Goal: Use online tool/utility: Utilize a website feature to perform a specific function

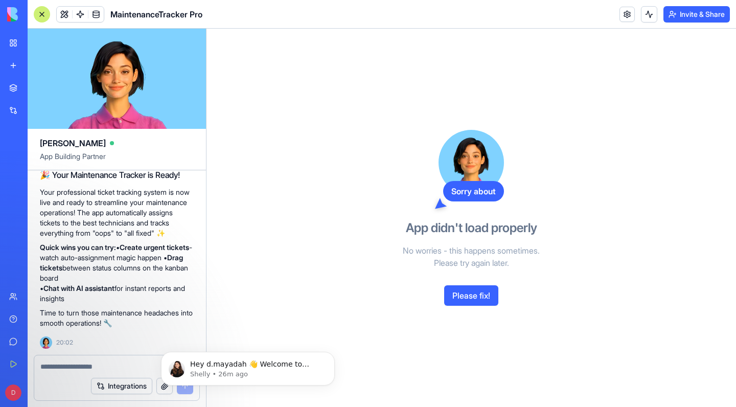
scroll to position [521, 0]
click at [463, 293] on button "Please fix!" at bounding box center [471, 295] width 54 height 20
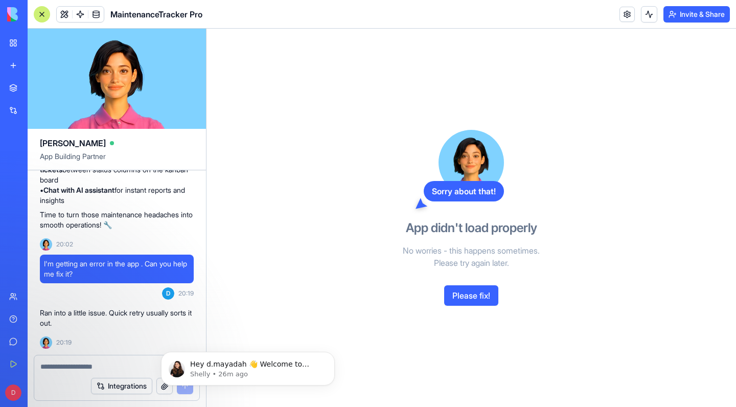
scroll to position [0, 0]
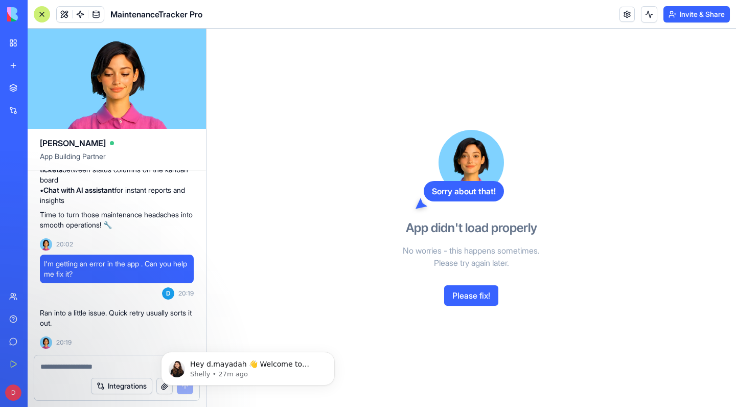
click at [471, 298] on button "Please fix!" at bounding box center [471, 295] width 54 height 20
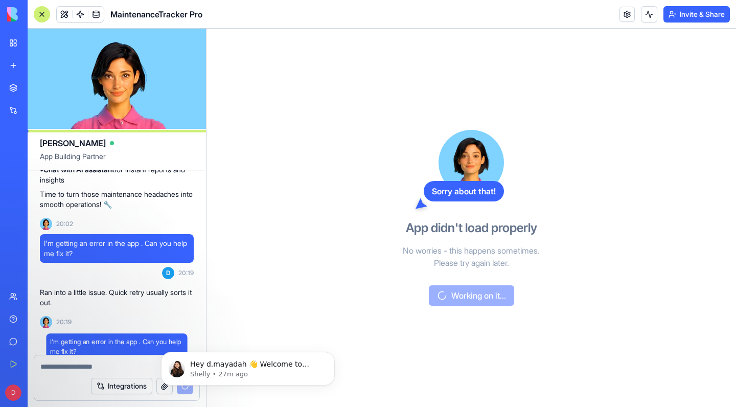
scroll to position [668, 0]
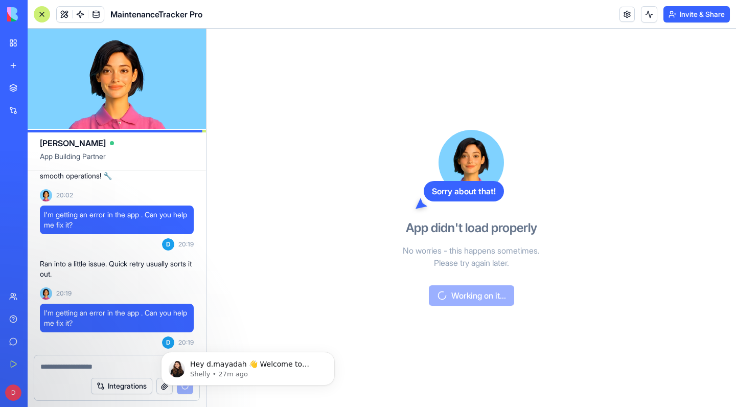
click at [14, 40] on link "My Workspace" at bounding box center [23, 43] width 41 height 20
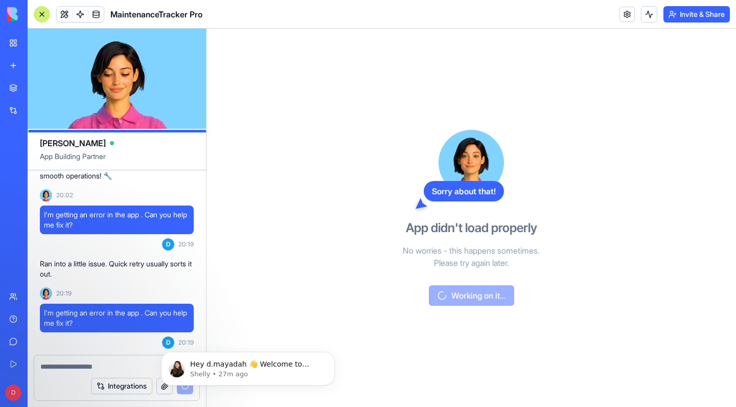
click at [14, 40] on link "My Workspace" at bounding box center [23, 43] width 41 height 20
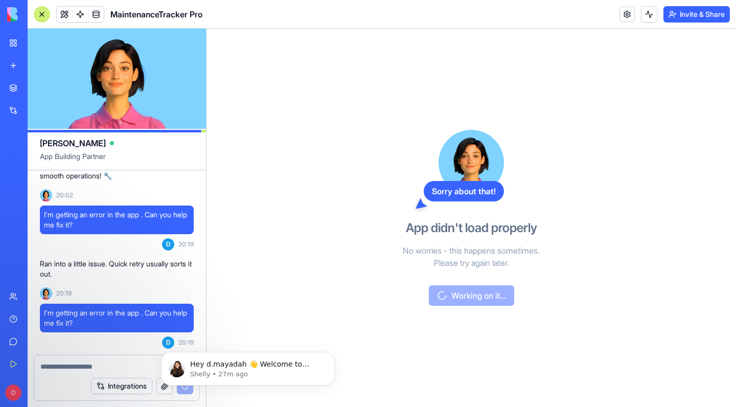
click at [33, 49] on link "My Workspace" at bounding box center [23, 43] width 41 height 20
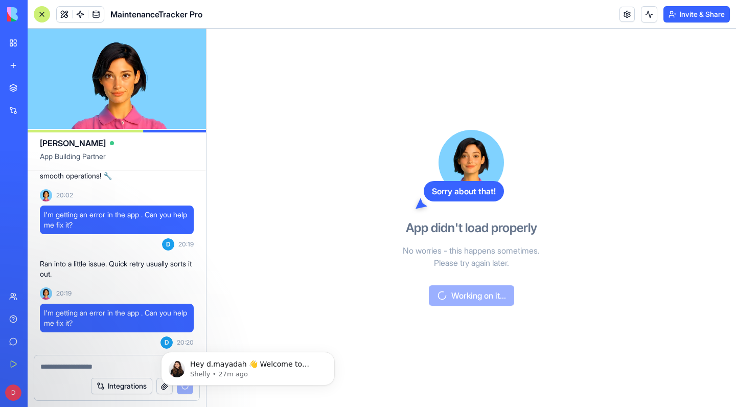
click at [14, 184] on div "AI Logo Generator" at bounding box center [11, 182] width 5 height 10
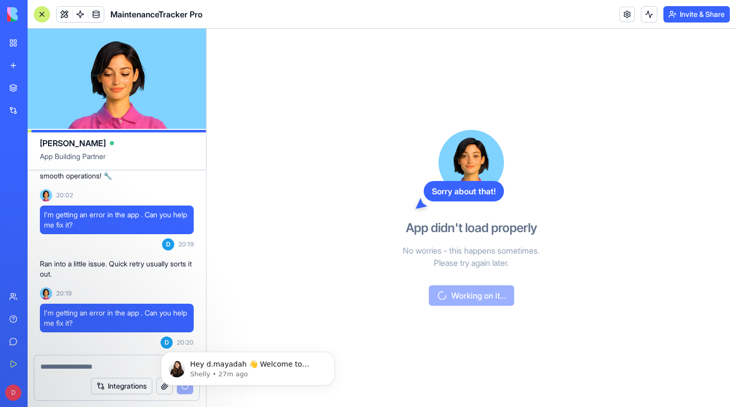
click at [230, 168] on div "Sorry about that! App didn't load properly No worries - this happens sometimes.…" at bounding box center [470, 218] width 529 height 378
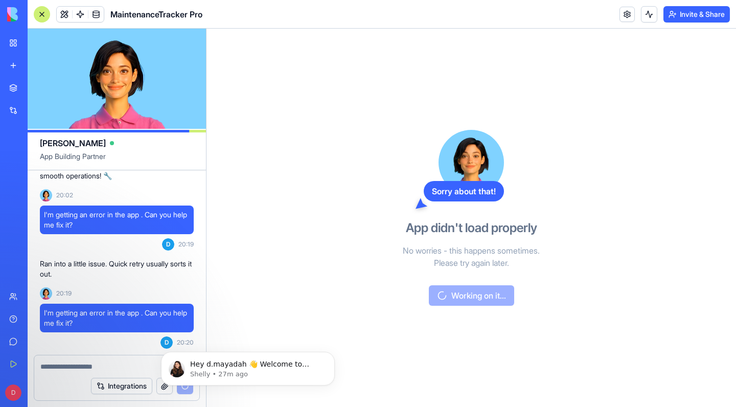
scroll to position [0, 0]
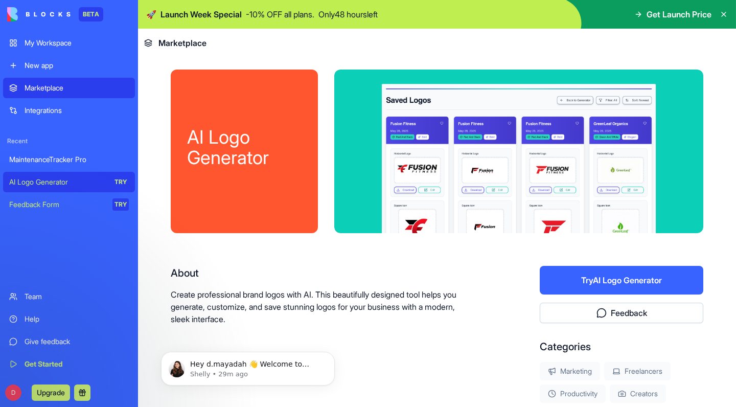
click at [109, 163] on div "MaintenanceTracker Pro" at bounding box center [69, 159] width 120 height 10
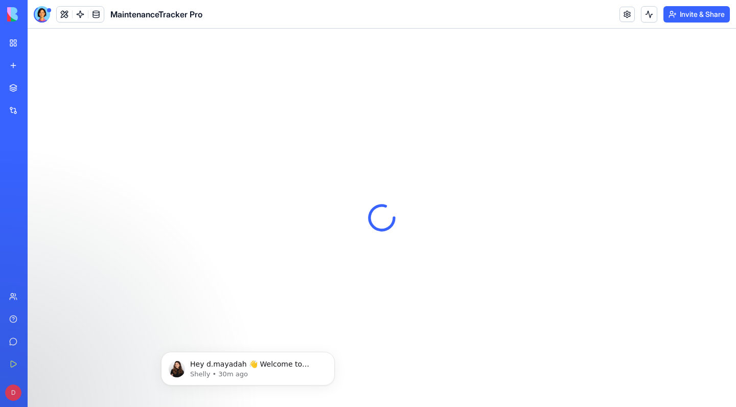
click at [276, 172] on div at bounding box center [382, 218] width 708 height 378
click at [332, 355] on icon "Dismiss notification" at bounding box center [332, 354] width 6 height 6
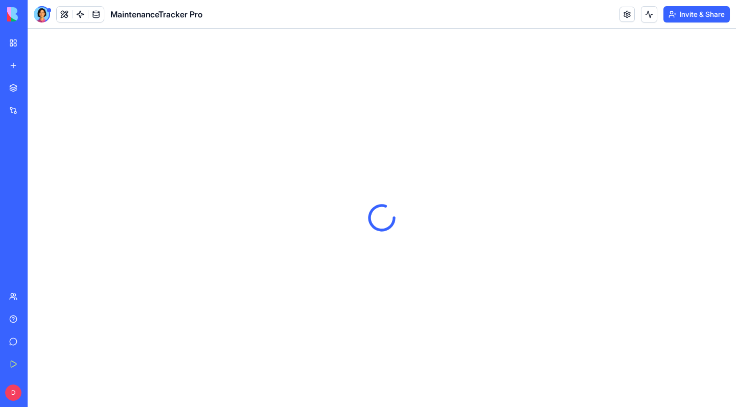
click at [195, 197] on div at bounding box center [382, 218] width 708 height 378
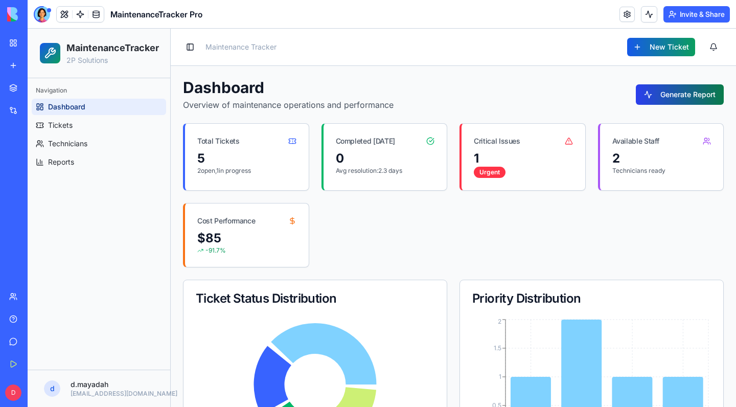
click at [682, 93] on button "Generate Report" at bounding box center [680, 94] width 88 height 20
click at [661, 93] on button "Generate Report" at bounding box center [680, 94] width 88 height 20
click at [652, 96] on button "Generate Report" at bounding box center [680, 94] width 88 height 20
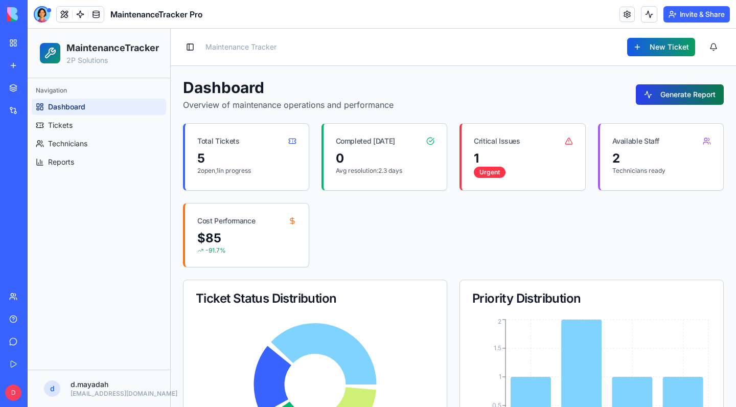
click at [652, 96] on button "Generate Report" at bounding box center [680, 94] width 88 height 20
click at [647, 30] on header "Toggle Sidebar Maintenance Tracker New Ticket" at bounding box center [453, 47] width 565 height 37
click at [646, 51] on button "New Ticket" at bounding box center [661, 47] width 68 height 18
click at [96, 130] on link "Tickets" at bounding box center [99, 125] width 134 height 16
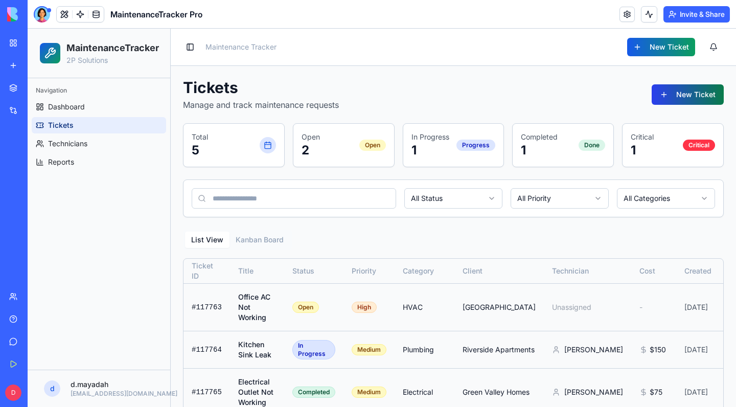
click at [676, 89] on button "New Ticket" at bounding box center [687, 94] width 72 height 20
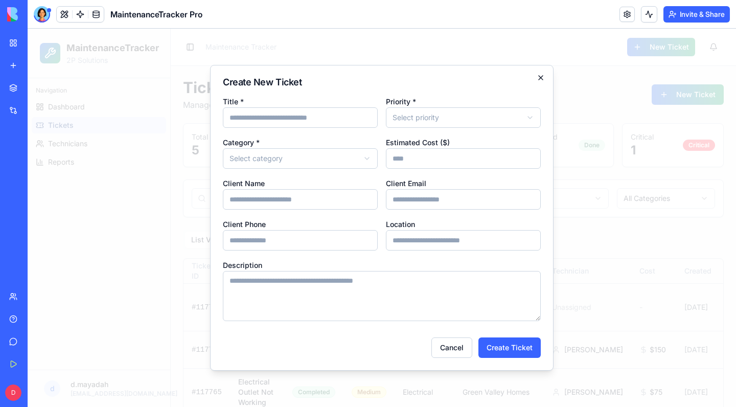
click at [542, 74] on icon "button" at bounding box center [540, 78] width 8 height 8
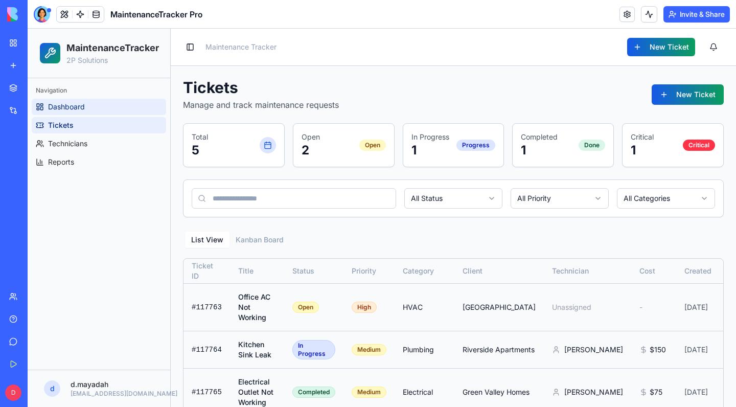
click at [116, 111] on link "Dashboard" at bounding box center [99, 107] width 134 height 16
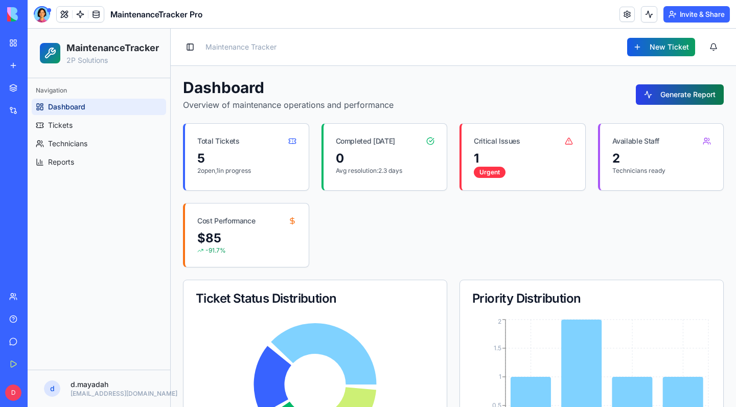
click at [663, 102] on button "Generate Report" at bounding box center [680, 94] width 88 height 20
click at [14, 184] on div "AI Logo Generator" at bounding box center [11, 182] width 5 height 10
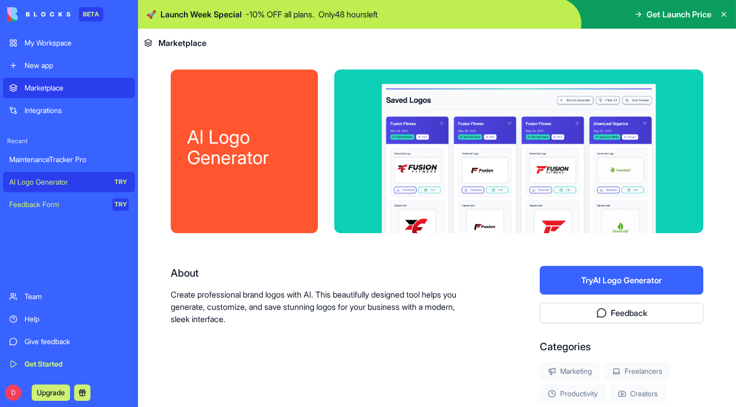
click at [640, 272] on button "Try AI Logo Generator" at bounding box center [620, 280] width 163 height 29
